Goal: Task Accomplishment & Management: Manage account settings

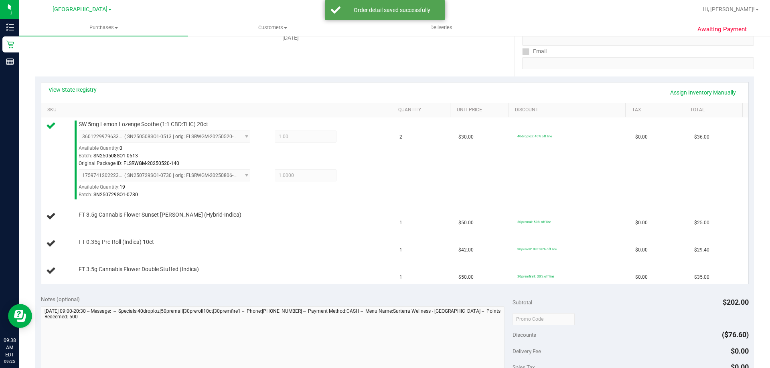
scroll to position [240, 0]
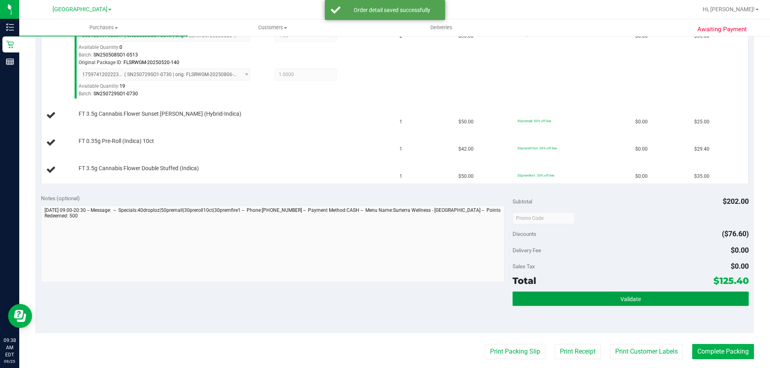
click at [632, 300] on span "Validate" at bounding box center [630, 299] width 20 height 6
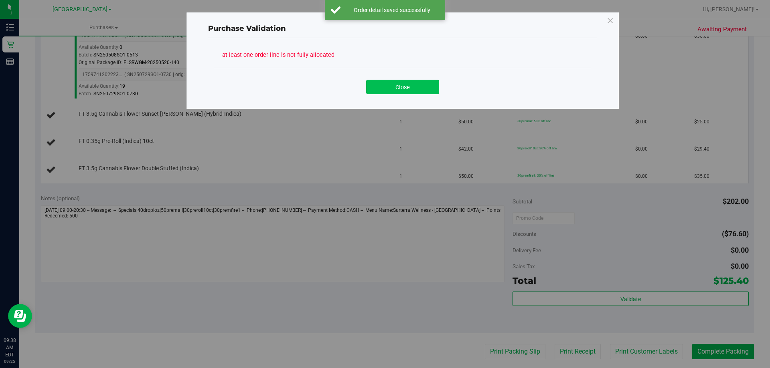
click at [434, 87] on button "Close" at bounding box center [402, 87] width 73 height 14
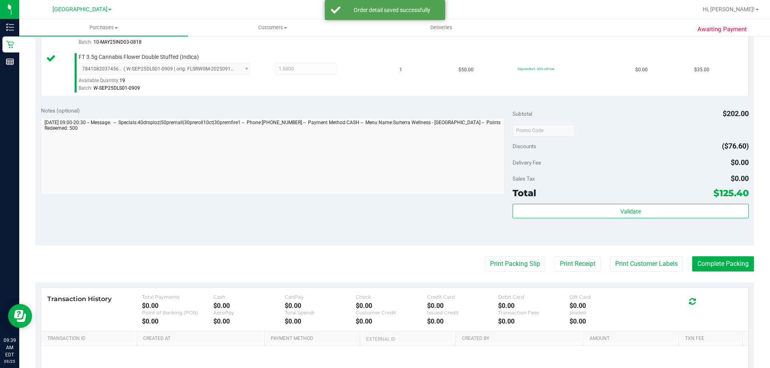
scroll to position [465, 0]
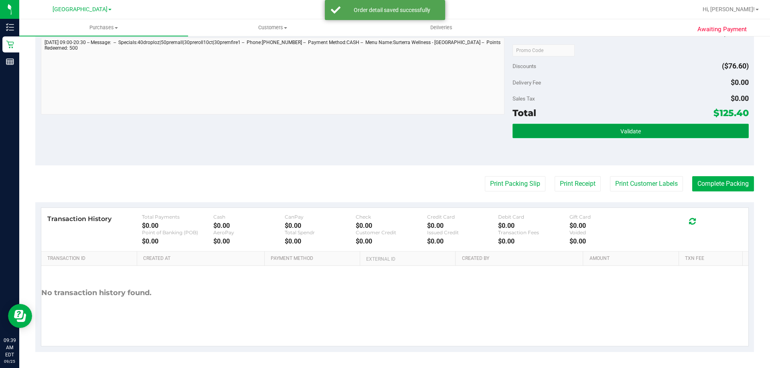
click at [580, 132] on button "Validate" at bounding box center [630, 131] width 236 height 14
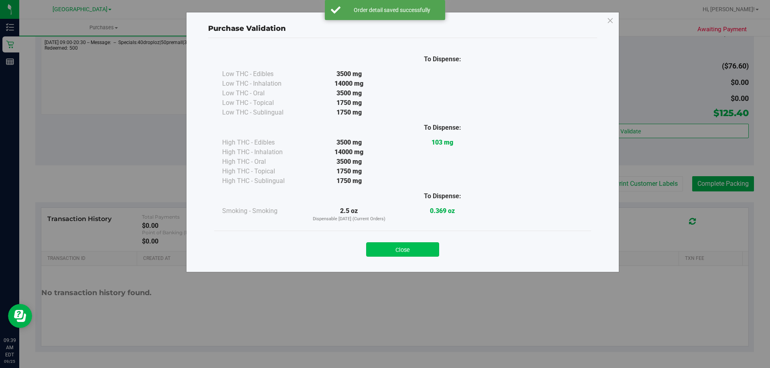
click at [418, 251] on button "Close" at bounding box center [402, 249] width 73 height 14
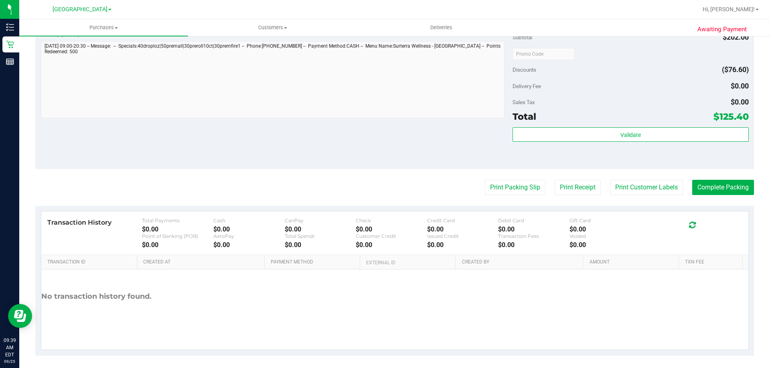
scroll to position [496, 0]
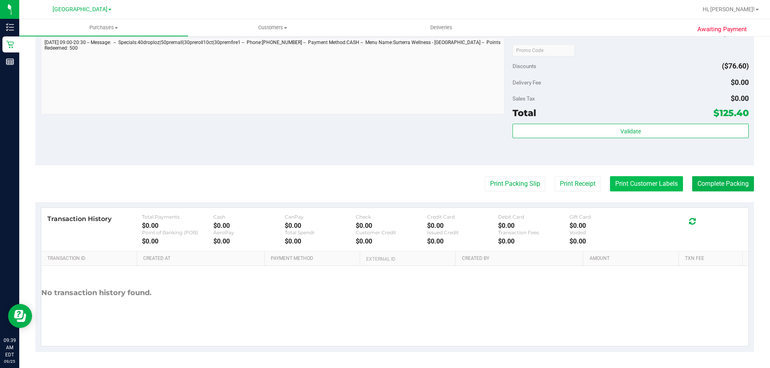
click at [641, 184] on button "Print Customer Labels" at bounding box center [646, 183] width 73 height 15
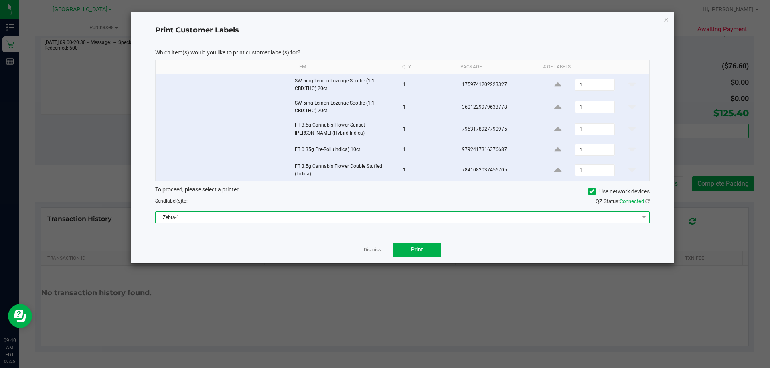
click at [360, 212] on span "Zebra-1" at bounding box center [397, 217] width 483 height 11
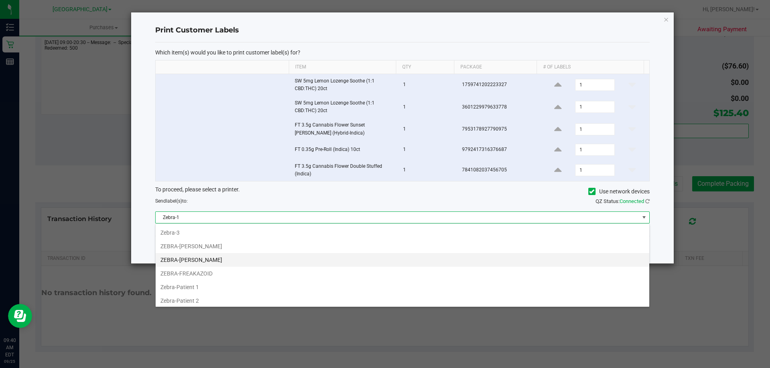
scroll to position [42, 0]
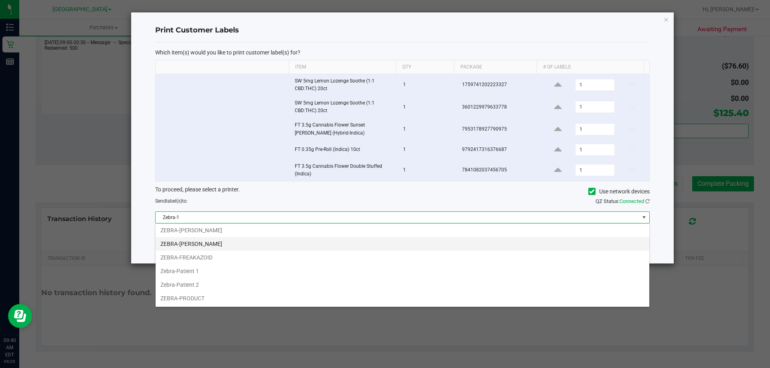
click at [201, 244] on li "ZEBRA-[PERSON_NAME]" at bounding box center [402, 244] width 493 height 14
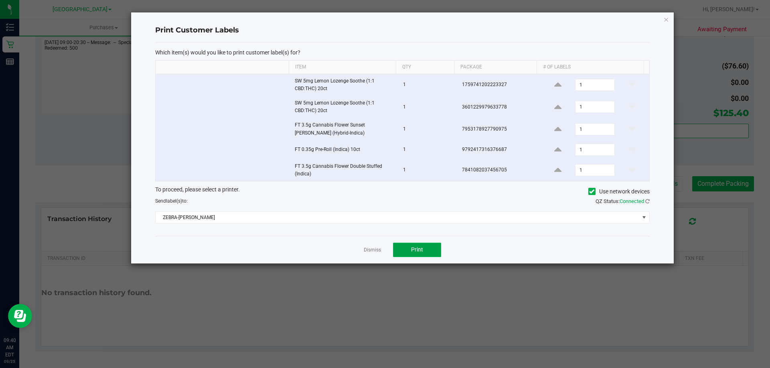
click at [426, 250] on button "Print" at bounding box center [417, 250] width 48 height 14
click at [369, 250] on link "Dismiss" at bounding box center [372, 250] width 17 height 7
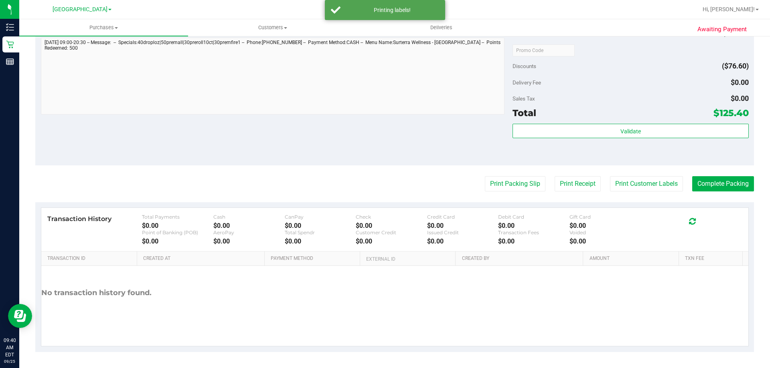
click at [331, 139] on div "Notes (optional) Subtotal $202.00 Discounts ($76.60) Delivery Fee $0.00 Sales T…" at bounding box center [394, 93] width 718 height 144
click at [708, 180] on button "Complete Packing" at bounding box center [723, 183] width 62 height 15
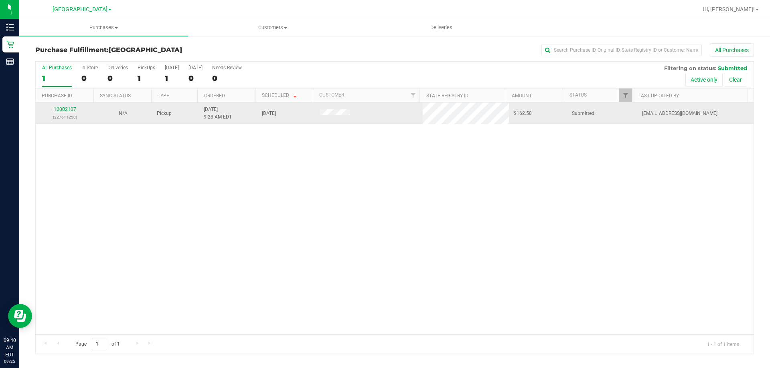
click at [65, 107] on link "12002107" at bounding box center [65, 110] width 22 height 6
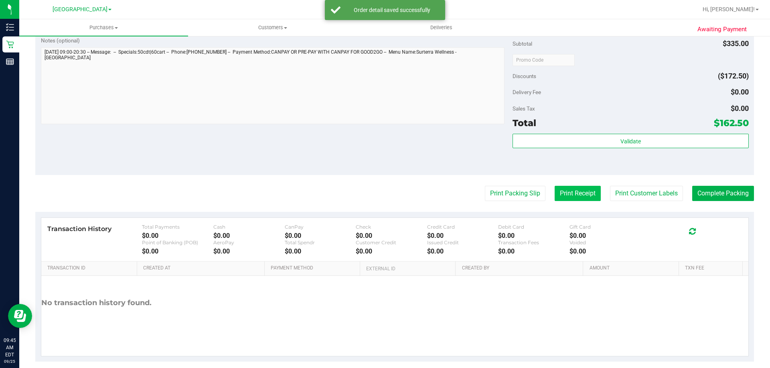
scroll to position [426, 0]
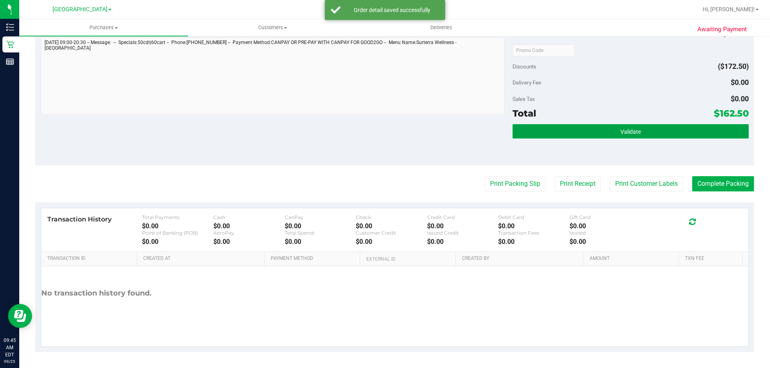
click at [579, 129] on button "Validate" at bounding box center [630, 131] width 236 height 14
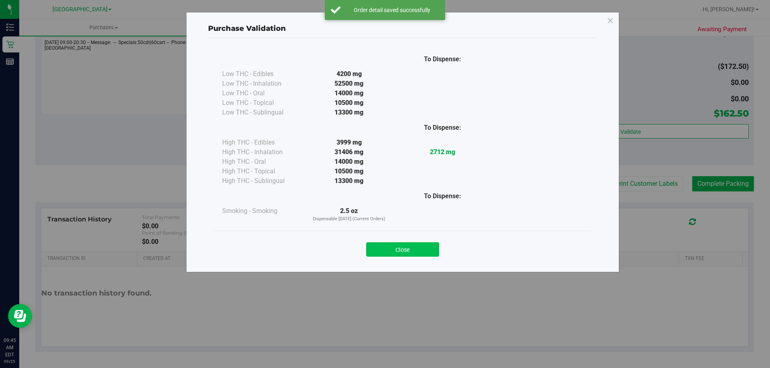
click at [406, 251] on button "Close" at bounding box center [402, 249] width 73 height 14
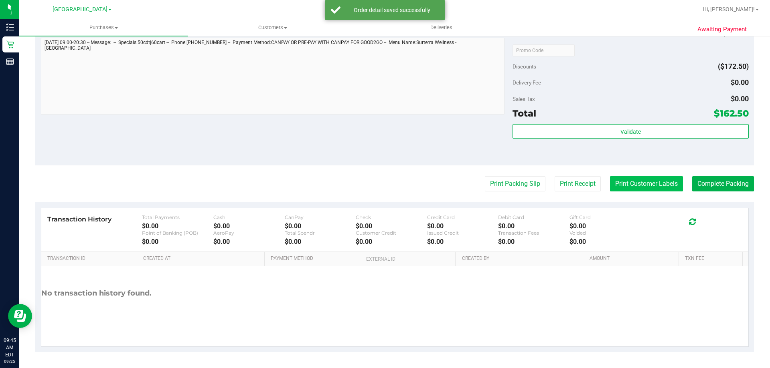
click at [641, 186] on button "Print Customer Labels" at bounding box center [646, 183] width 73 height 15
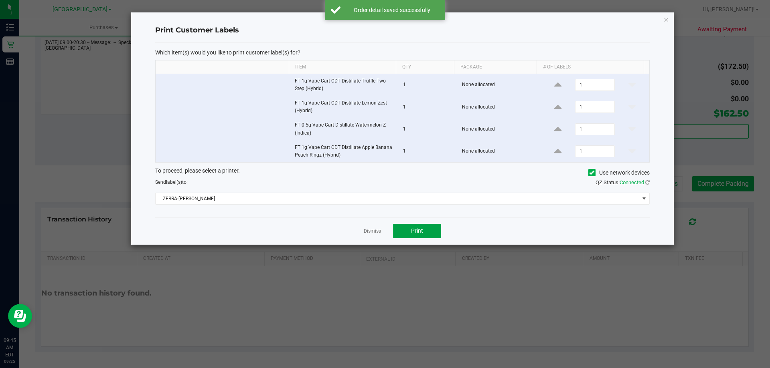
click at [413, 227] on button "Print" at bounding box center [417, 231] width 48 height 14
drag, startPoint x: 376, startPoint y: 232, endPoint x: 416, endPoint y: 222, distance: 41.7
click at [377, 232] on link "Dismiss" at bounding box center [372, 231] width 17 height 7
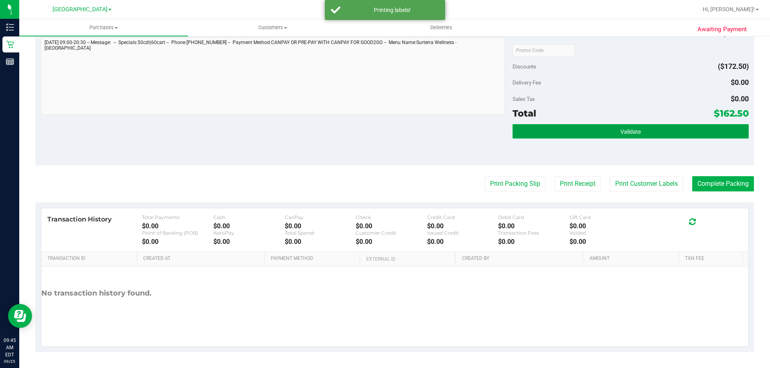
click at [635, 135] on button "Validate" at bounding box center [630, 131] width 236 height 14
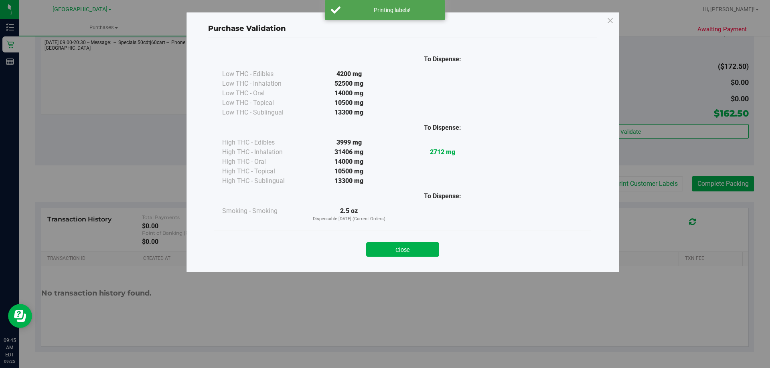
drag, startPoint x: 412, startPoint y: 249, endPoint x: 768, endPoint y: 201, distance: 358.7
click at [414, 251] on button "Close" at bounding box center [402, 249] width 73 height 14
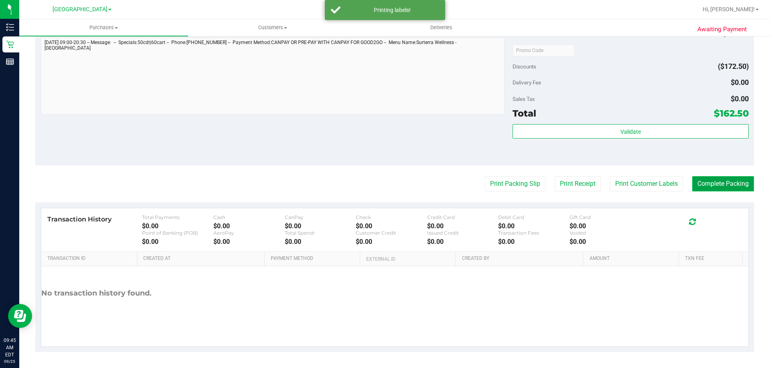
click at [705, 181] on button "Complete Packing" at bounding box center [723, 183] width 62 height 15
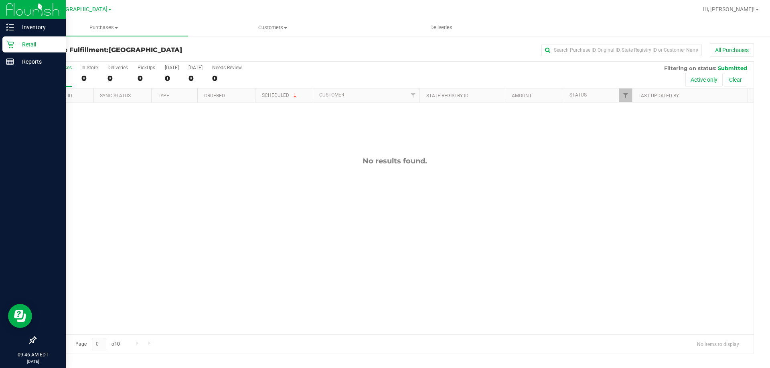
click at [25, 46] on p "Retail" at bounding box center [38, 45] width 48 height 10
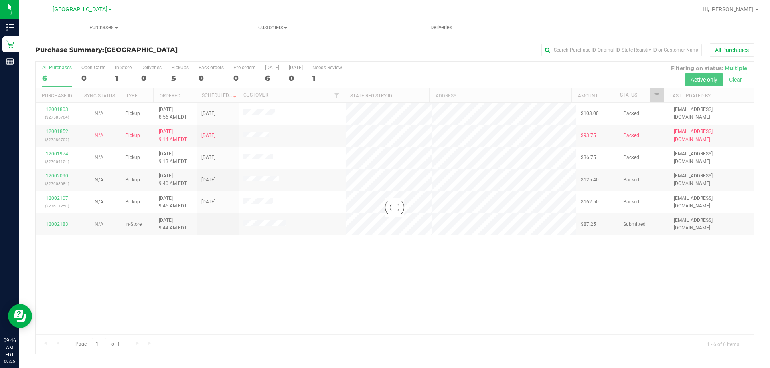
click at [203, 287] on div "Loading... 12001803 (327585704) N/A Pickup [DATE] 8:56 AM EDT 9/25/2025 $103.00…" at bounding box center [394, 219] width 717 height 232
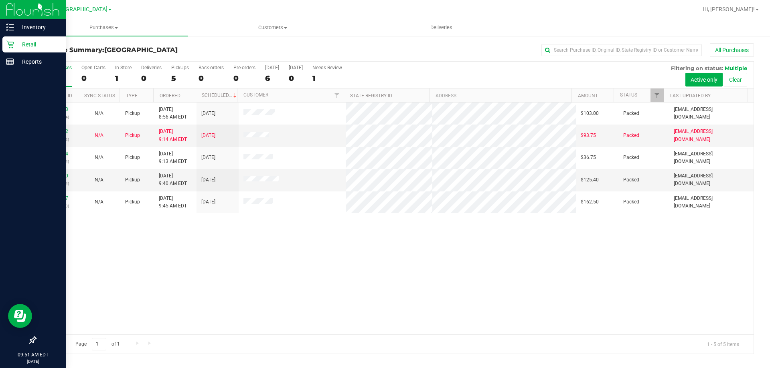
click at [35, 45] on p "Retail" at bounding box center [38, 45] width 48 height 10
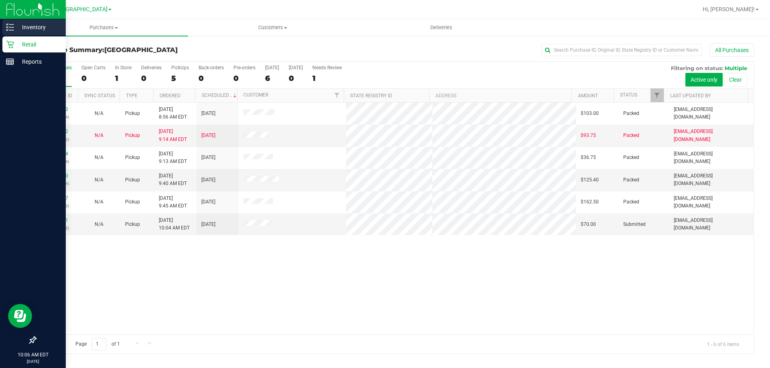
click at [21, 26] on p "Inventory" at bounding box center [38, 27] width 48 height 10
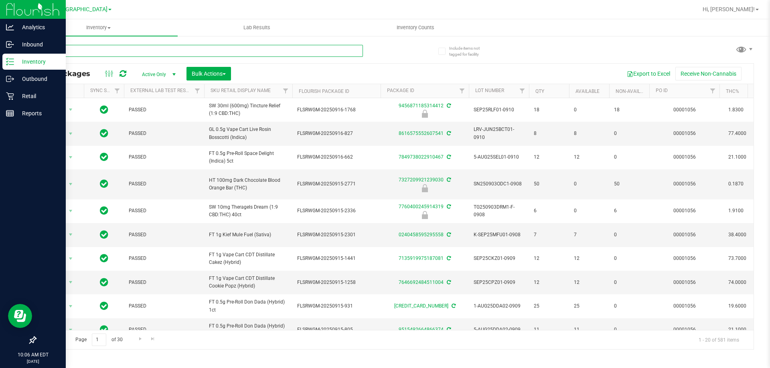
click at [157, 50] on input "text" at bounding box center [198, 51] width 327 height 12
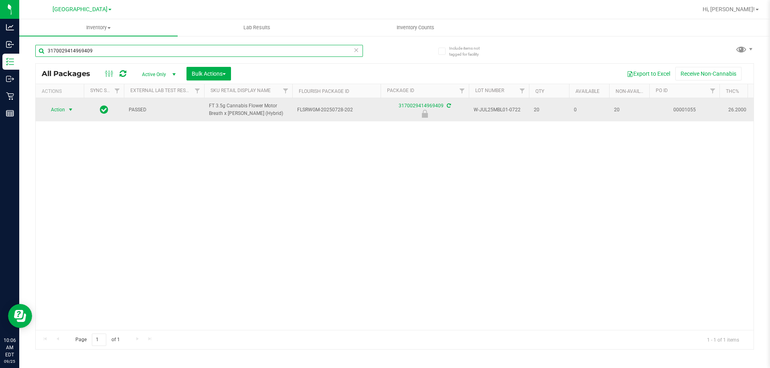
type input "3170029414969409"
click at [71, 109] on span "select" at bounding box center [70, 110] width 6 height 6
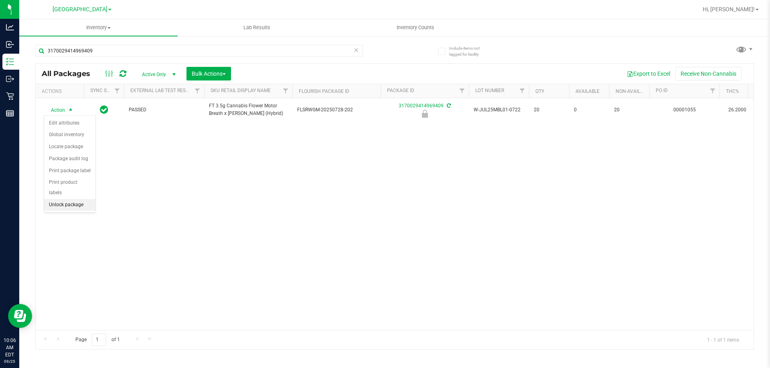
click at [68, 199] on li "Unlock package" at bounding box center [69, 205] width 51 height 12
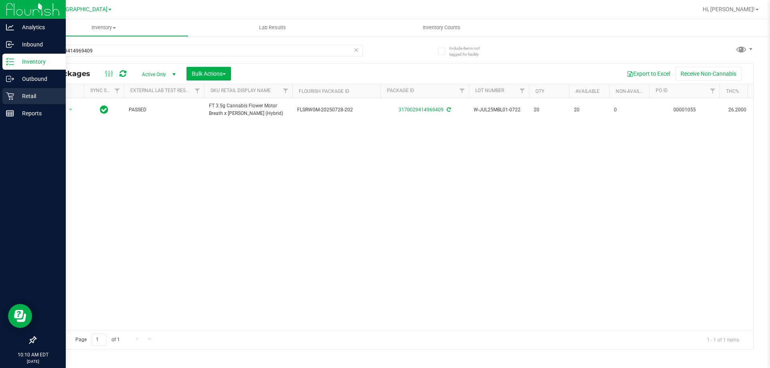
click at [22, 93] on p "Retail" at bounding box center [38, 96] width 48 height 10
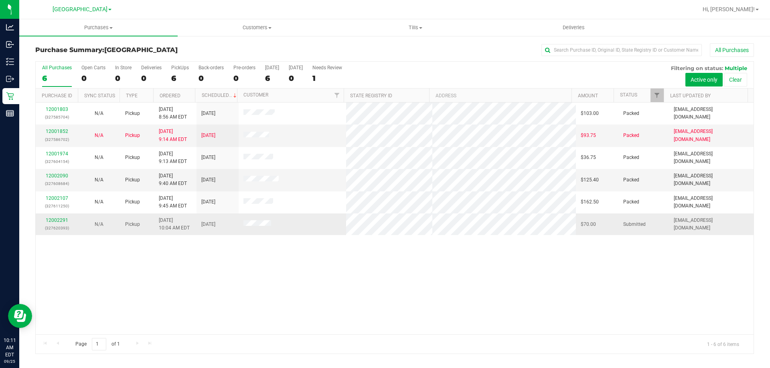
click at [59, 223] on div "12002291 (327620393)" at bounding box center [56, 224] width 32 height 15
click at [59, 222] on link "12002291" at bounding box center [57, 221] width 22 height 6
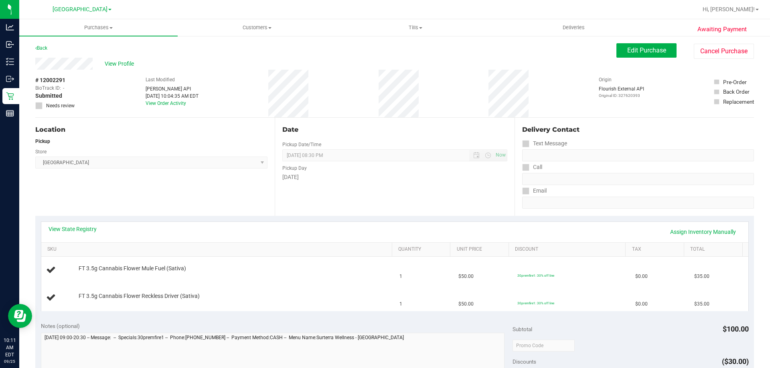
click at [275, 212] on div "Date Pickup Date/Time [DATE] Now [DATE] 08:30 PM Now Pickup Day [DATE]" at bounding box center [394, 167] width 239 height 98
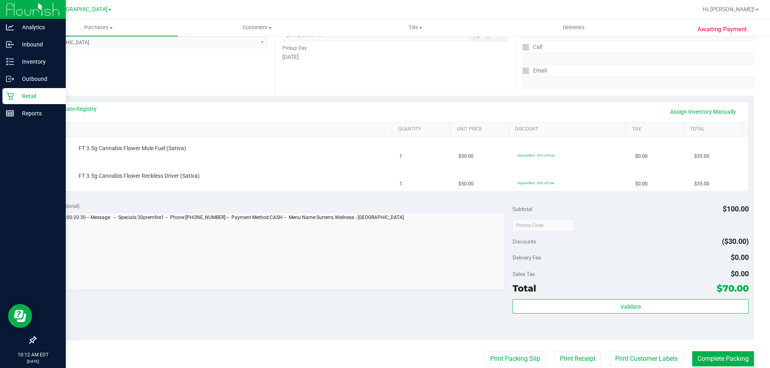
click at [32, 102] on div "Retail" at bounding box center [33, 96] width 63 height 16
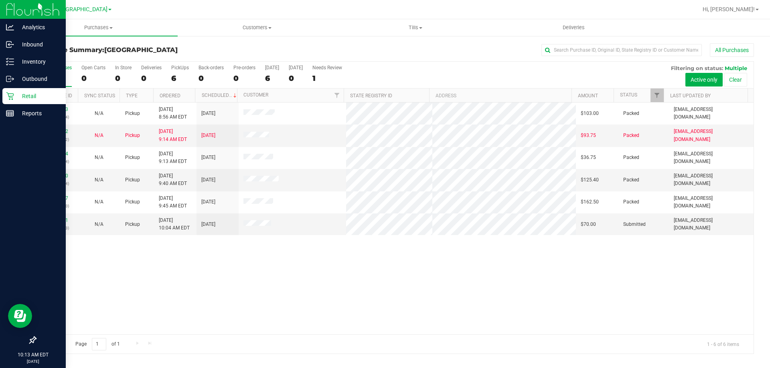
click at [29, 93] on p "Retail" at bounding box center [38, 96] width 48 height 10
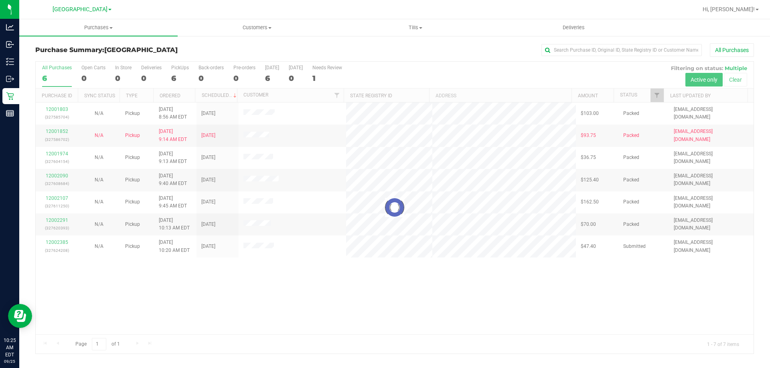
click at [527, 305] on div at bounding box center [394, 208] width 717 height 292
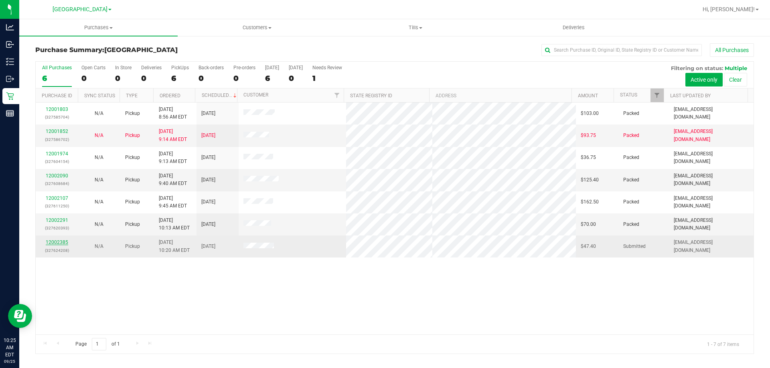
click at [58, 244] on link "12002385" at bounding box center [57, 243] width 22 height 6
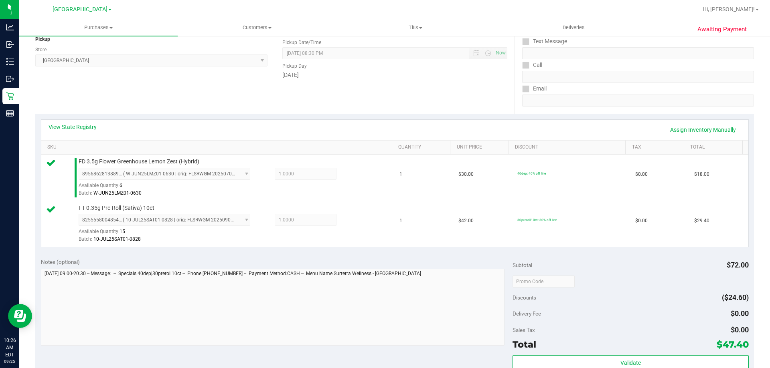
scroll to position [200, 0]
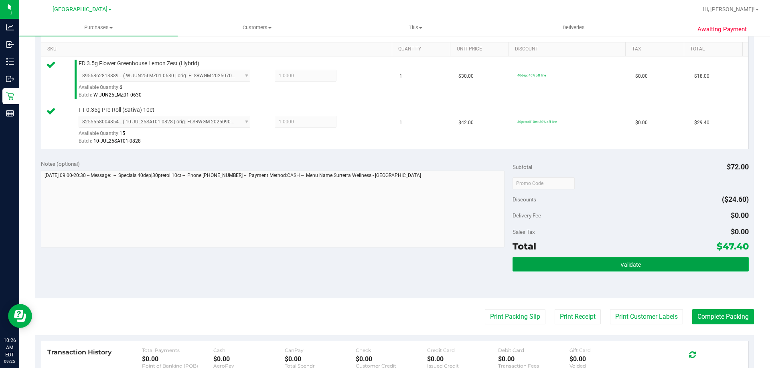
click at [601, 264] on button "Validate" at bounding box center [630, 264] width 236 height 14
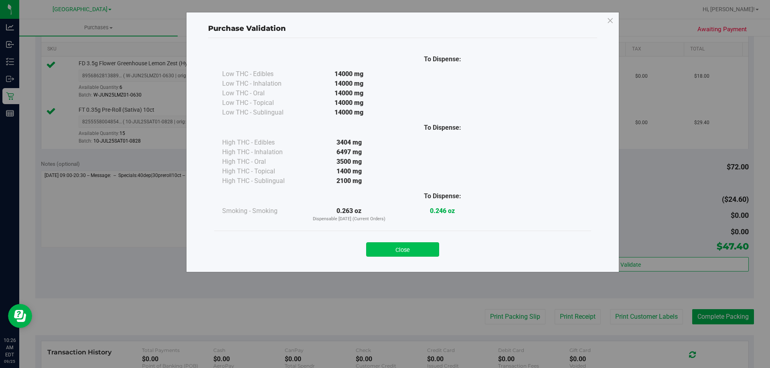
click at [400, 246] on button "Close" at bounding box center [402, 249] width 73 height 14
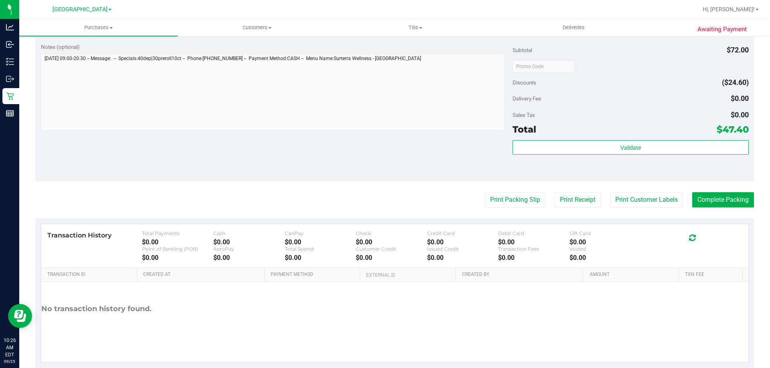
scroll to position [321, 0]
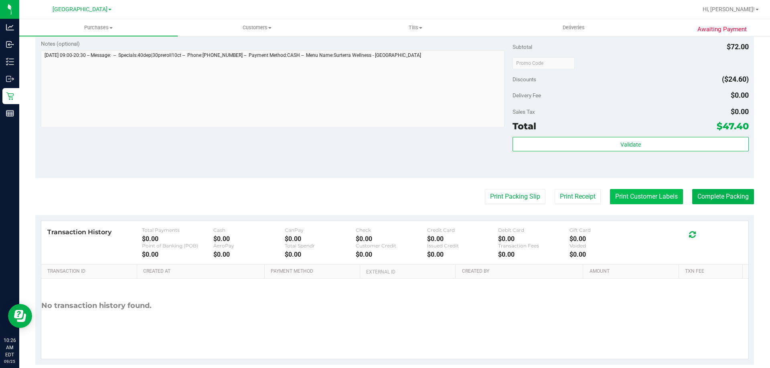
click at [629, 195] on button "Print Customer Labels" at bounding box center [646, 196] width 73 height 15
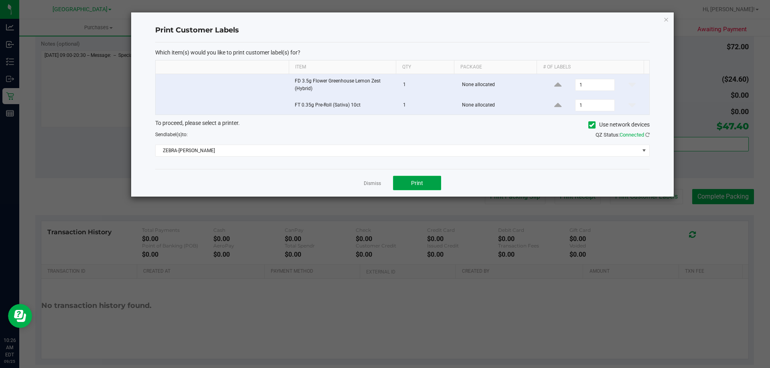
click at [419, 179] on button "Print" at bounding box center [417, 183] width 48 height 14
click at [372, 182] on link "Dismiss" at bounding box center [372, 183] width 17 height 7
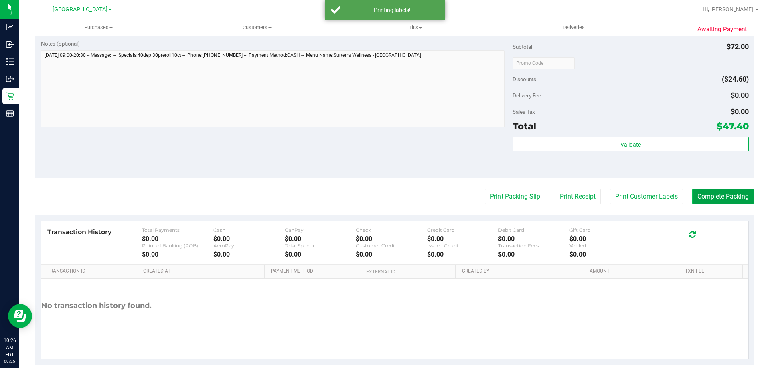
click at [707, 194] on button "Complete Packing" at bounding box center [723, 196] width 62 height 15
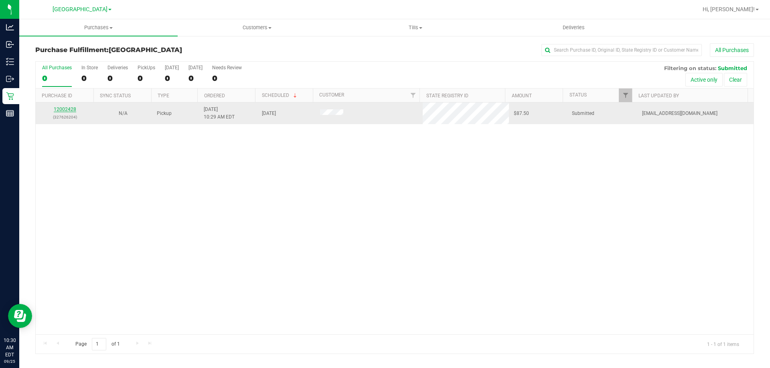
click at [64, 109] on link "12002428" at bounding box center [65, 110] width 22 height 6
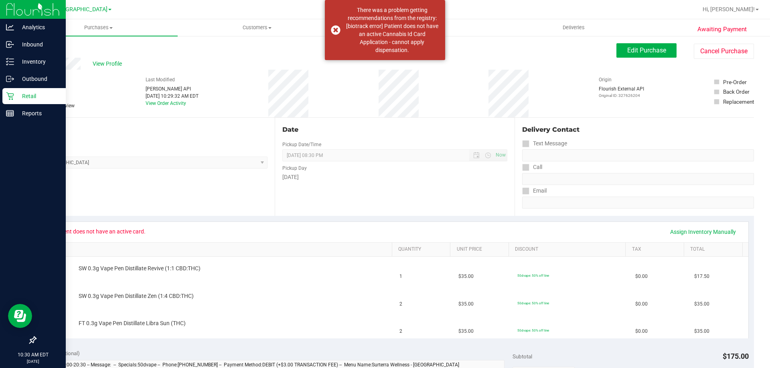
click at [38, 93] on p "Retail" at bounding box center [38, 96] width 48 height 10
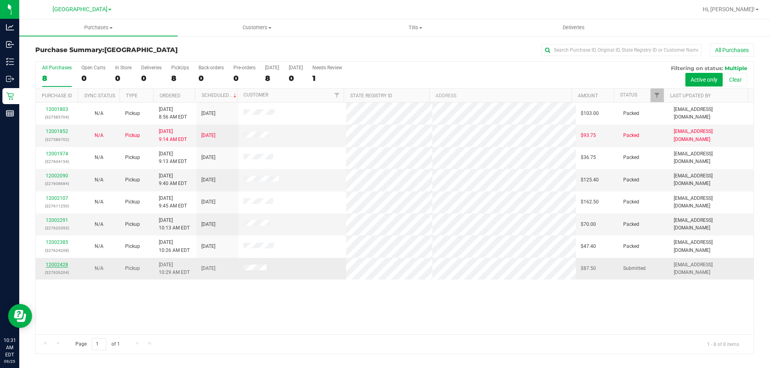
click at [54, 264] on link "12002428" at bounding box center [57, 265] width 22 height 6
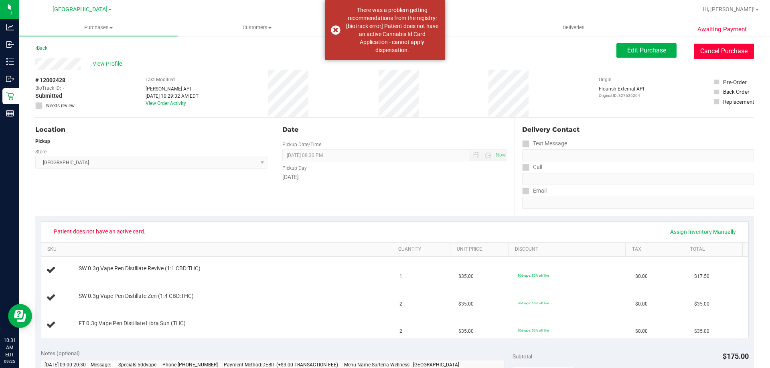
click at [705, 50] on button "Cancel Purchase" at bounding box center [723, 51] width 60 height 15
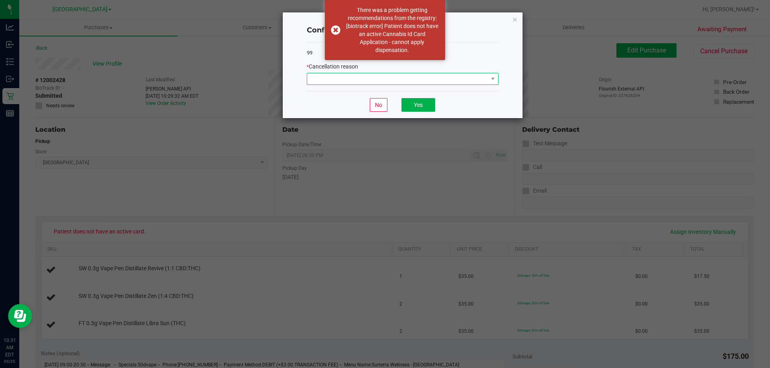
click at [372, 81] on span at bounding box center [397, 78] width 181 height 11
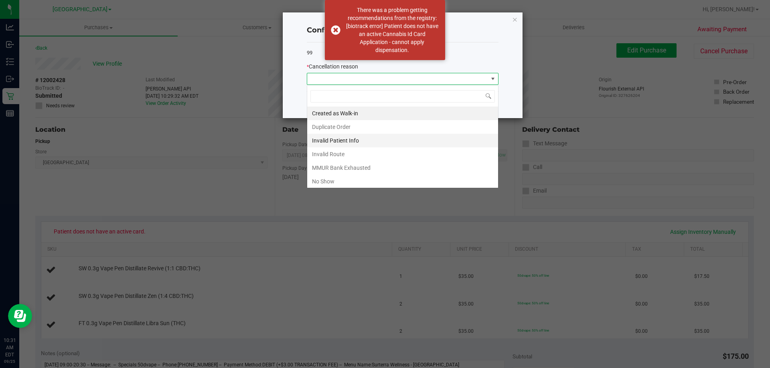
scroll to position [12, 192]
click at [348, 180] on li "No Show" at bounding box center [402, 182] width 191 height 14
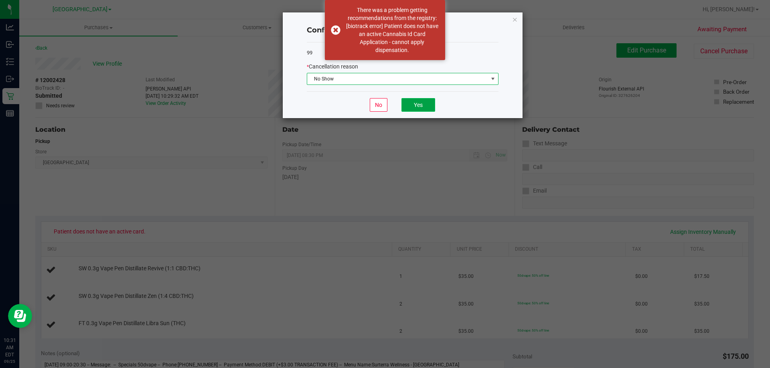
click at [412, 109] on button "Yes" at bounding box center [418, 105] width 34 height 14
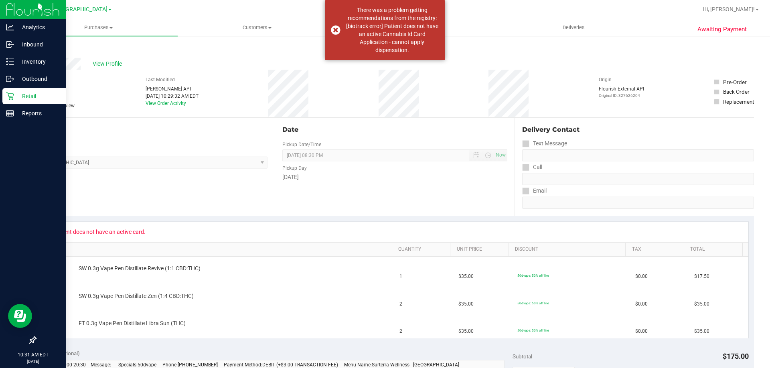
click at [21, 93] on p "Retail" at bounding box center [38, 96] width 48 height 10
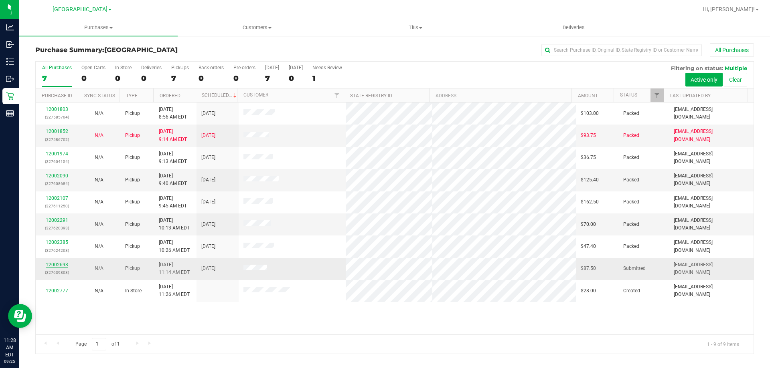
click at [61, 264] on link "12002693" at bounding box center [57, 265] width 22 height 6
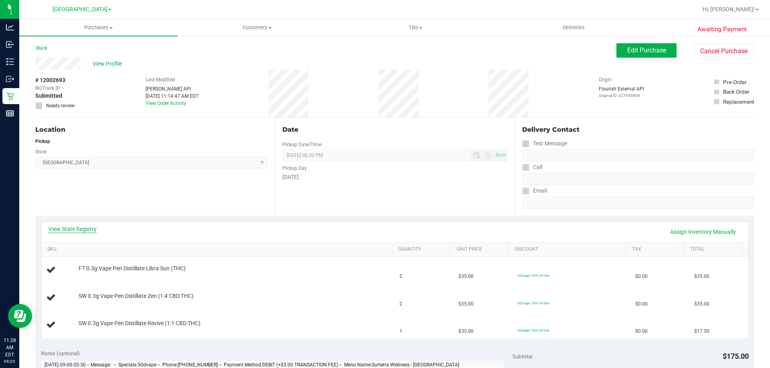
click at [81, 227] on link "View State Registry" at bounding box center [72, 229] width 48 height 8
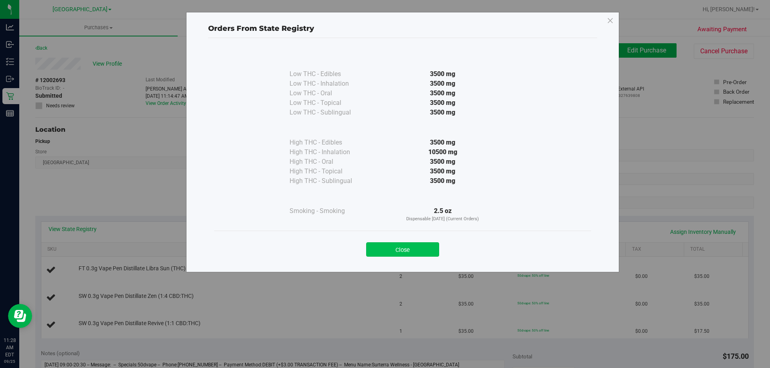
click at [424, 245] on button "Close" at bounding box center [402, 249] width 73 height 14
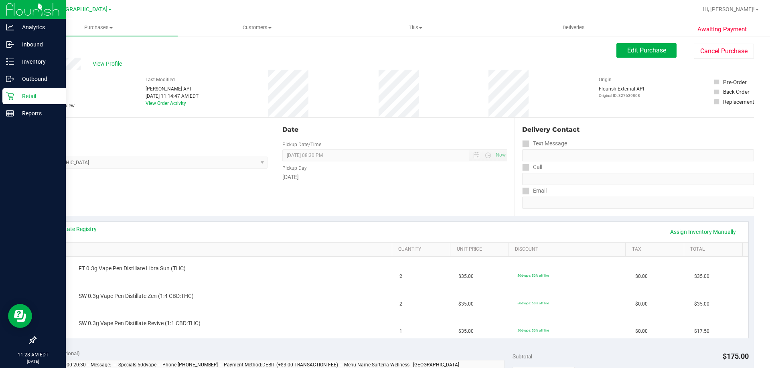
click at [20, 97] on p "Retail" at bounding box center [38, 96] width 48 height 10
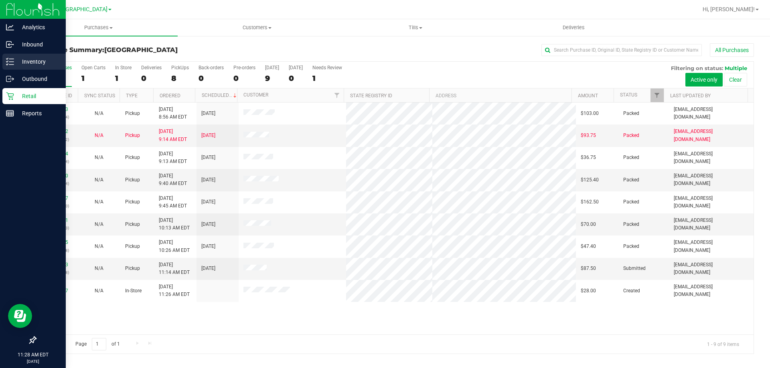
click at [39, 62] on p "Inventory" at bounding box center [38, 62] width 48 height 10
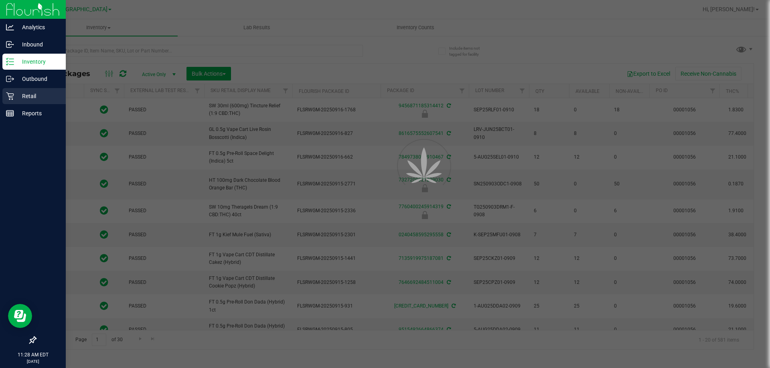
click at [23, 90] on div "Retail" at bounding box center [33, 96] width 63 height 16
type input "[DATE]"
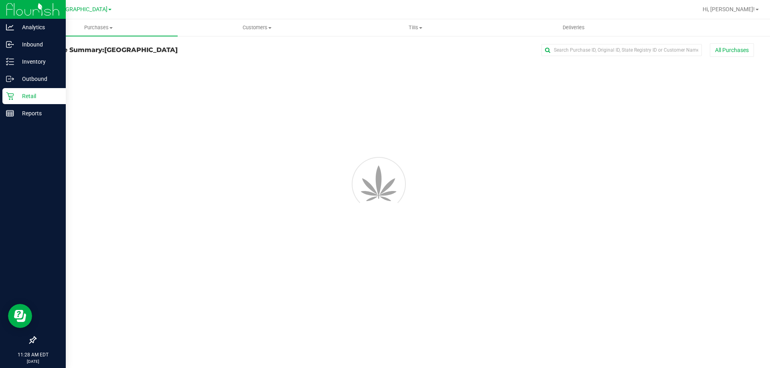
click at [24, 95] on p "Retail" at bounding box center [38, 96] width 48 height 10
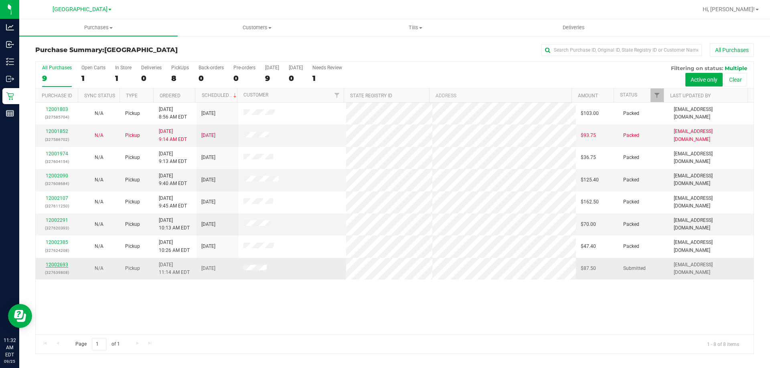
click at [57, 266] on link "12002693" at bounding box center [57, 265] width 22 height 6
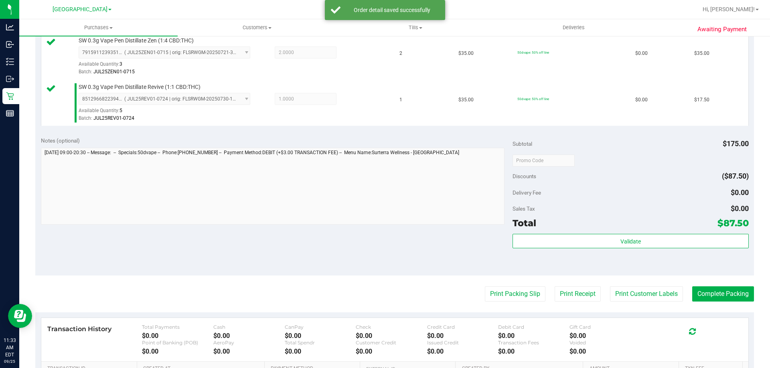
scroll to position [364, 0]
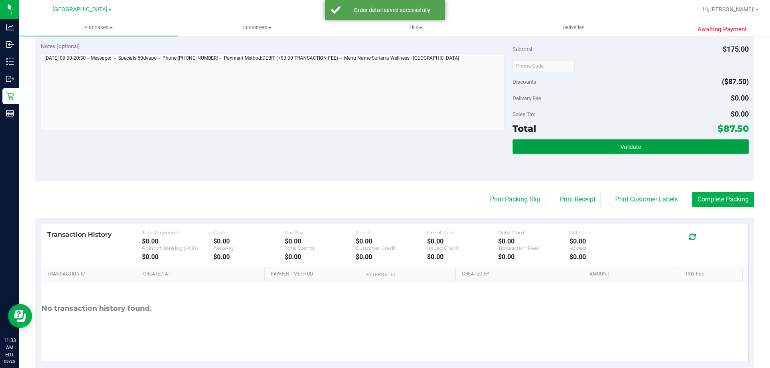
click at [608, 142] on button "Validate" at bounding box center [630, 146] width 236 height 14
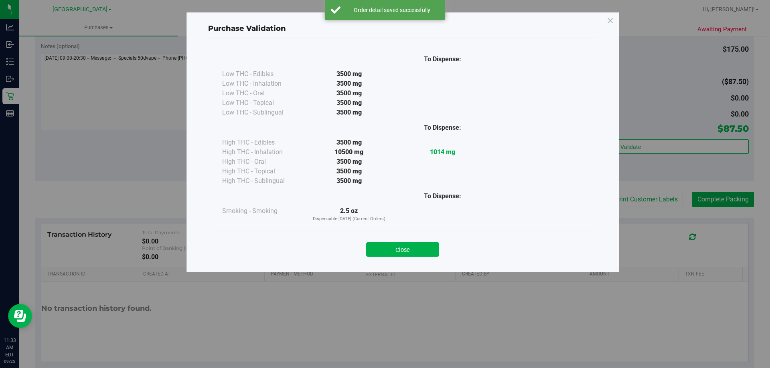
drag, startPoint x: 386, startPoint y: 252, endPoint x: 597, endPoint y: 207, distance: 215.9
click at [390, 250] on button "Close" at bounding box center [402, 249] width 73 height 14
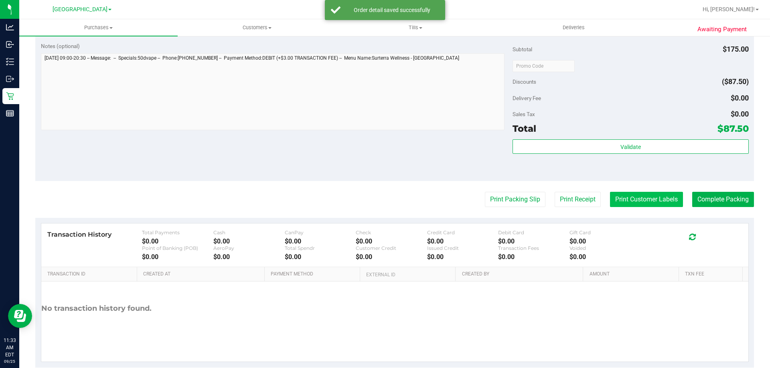
click at [635, 202] on button "Print Customer Labels" at bounding box center [646, 199] width 73 height 15
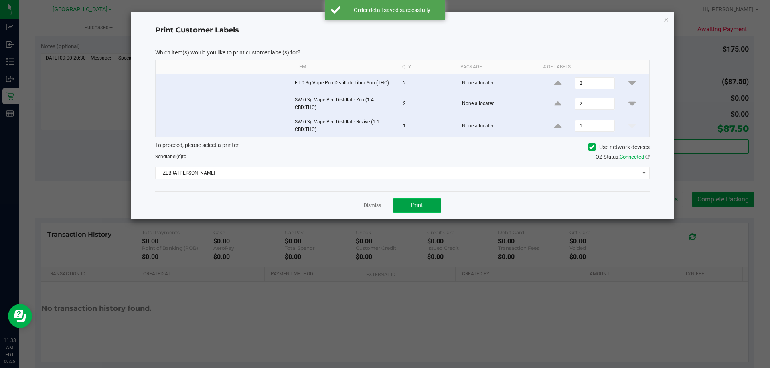
click at [432, 204] on button "Print" at bounding box center [417, 205] width 48 height 14
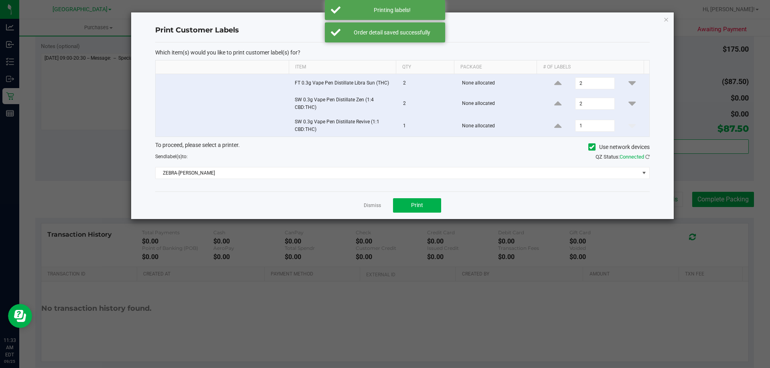
drag, startPoint x: 372, startPoint y: 206, endPoint x: 671, endPoint y: 157, distance: 302.6
click at [387, 202] on div "Dismiss Print" at bounding box center [402, 206] width 494 height 28
drag, startPoint x: 372, startPoint y: 204, endPoint x: 589, endPoint y: 158, distance: 221.6
click at [372, 202] on app-cancel-button "Dismiss" at bounding box center [372, 205] width 17 height 8
click at [374, 206] on link "Dismiss" at bounding box center [372, 205] width 17 height 7
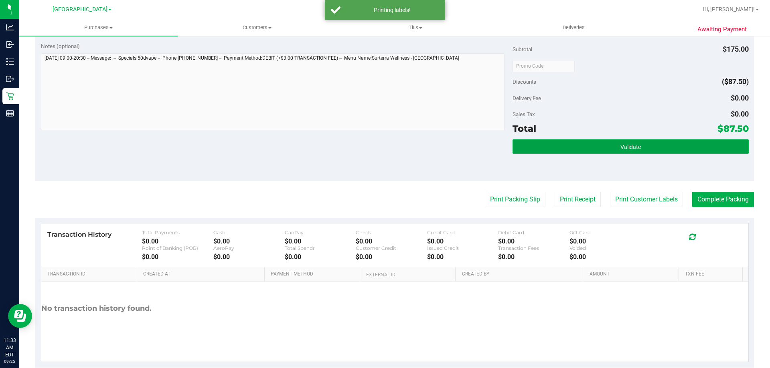
click at [592, 153] on button "Validate" at bounding box center [630, 146] width 236 height 14
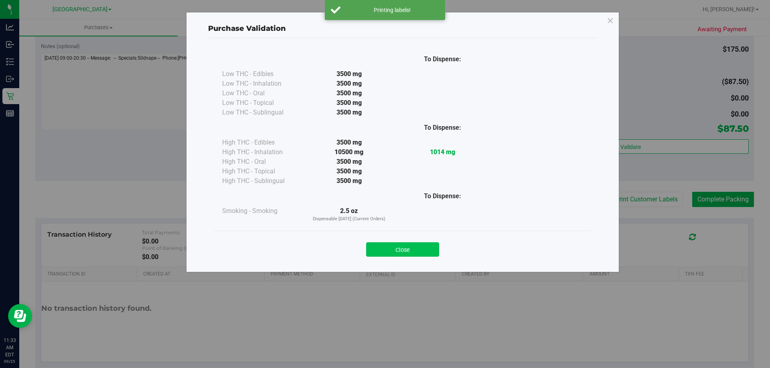
click at [408, 246] on button "Close" at bounding box center [402, 249] width 73 height 14
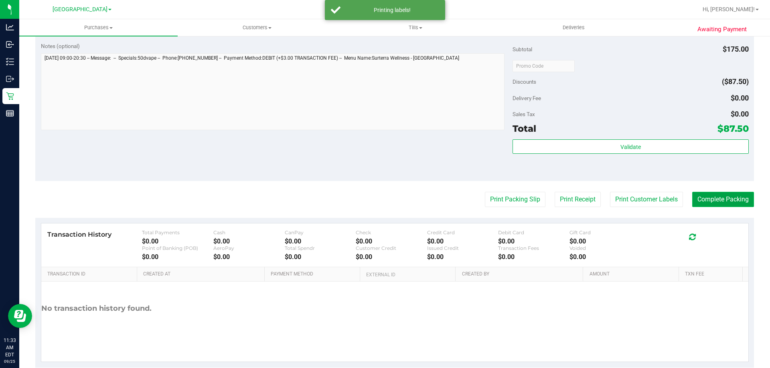
click at [705, 195] on button "Complete Packing" at bounding box center [723, 199] width 62 height 15
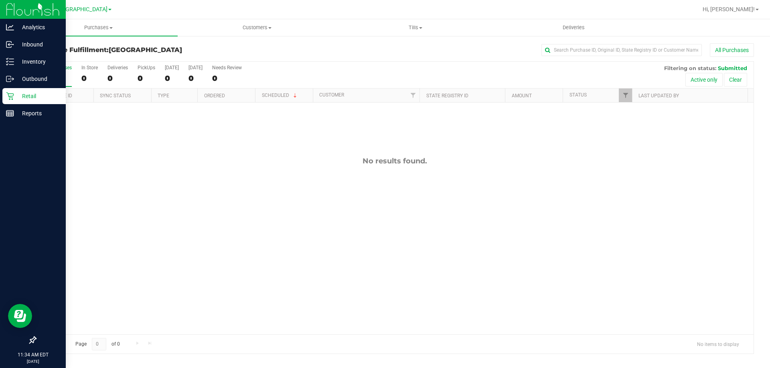
click at [18, 100] on p "Retail" at bounding box center [38, 96] width 48 height 10
